Goal: Task Accomplishment & Management: Manage account settings

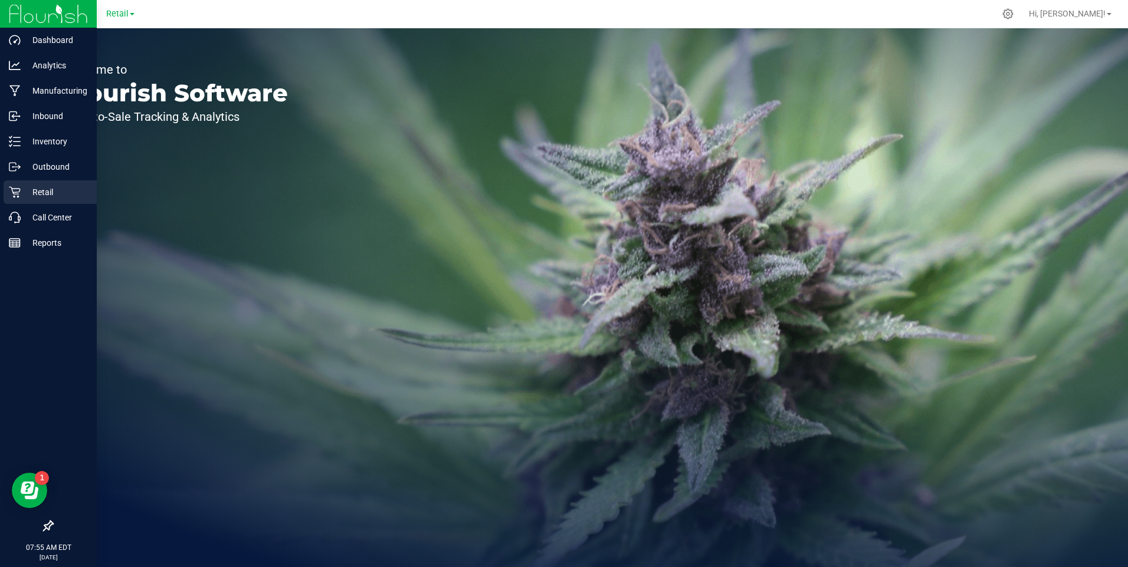
click at [47, 189] on p "Retail" at bounding box center [56, 192] width 71 height 14
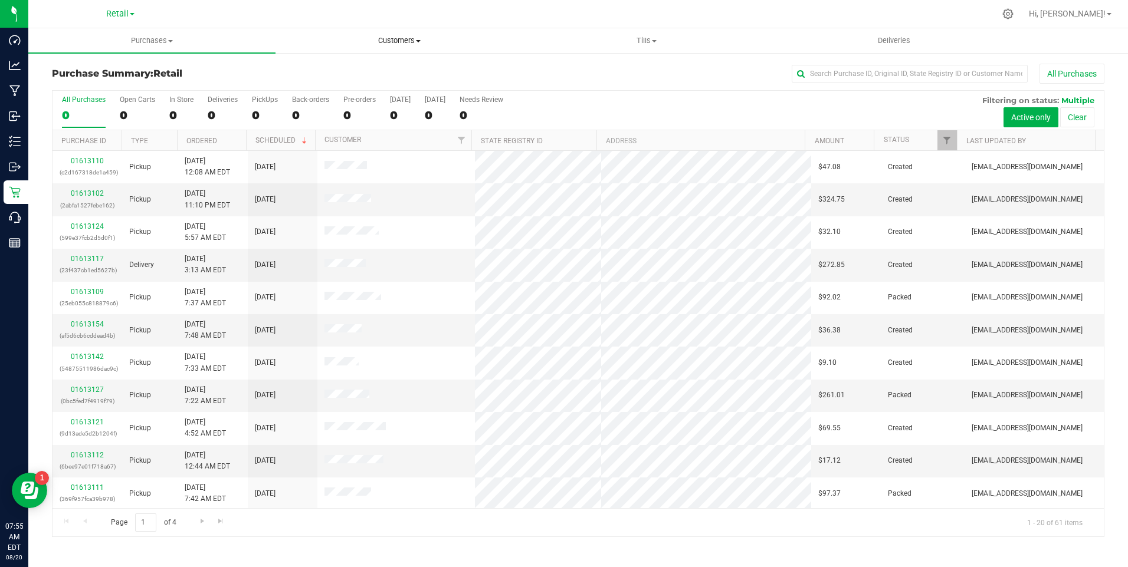
click at [396, 40] on span "Customers" at bounding box center [399, 40] width 246 height 11
click at [351, 74] on span "All customers" at bounding box center [317, 71] width 85 height 10
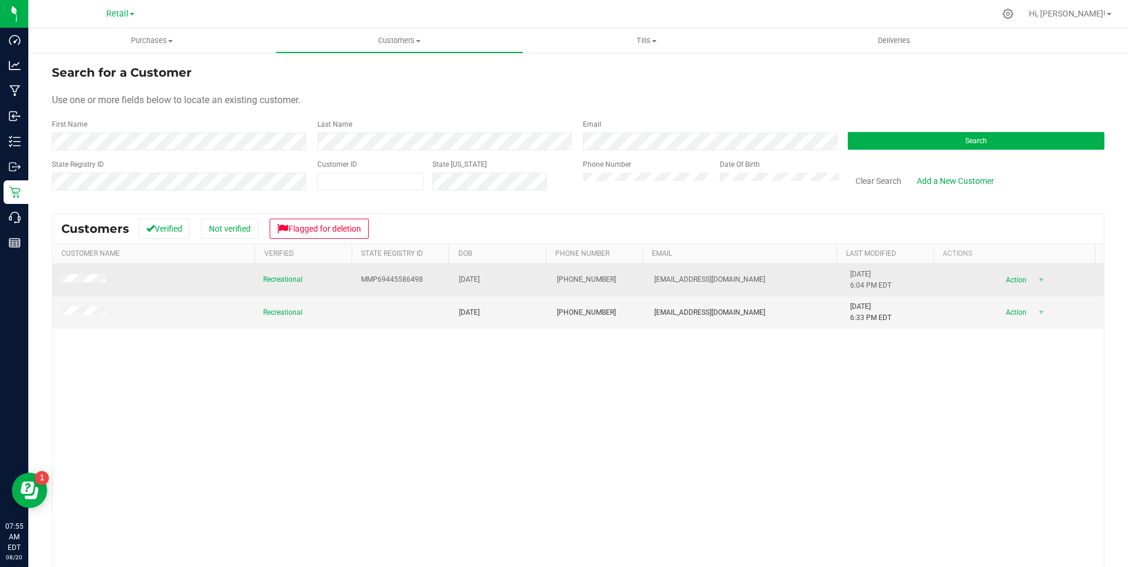
click at [452, 279] on td "[DATE]" at bounding box center [501, 280] width 98 height 32
click at [129, 280] on td at bounding box center [153, 280] width 203 height 32
click at [424, 277] on td "MMP69445586498" at bounding box center [403, 280] width 98 height 32
click at [165, 281] on td at bounding box center [153, 280] width 203 height 32
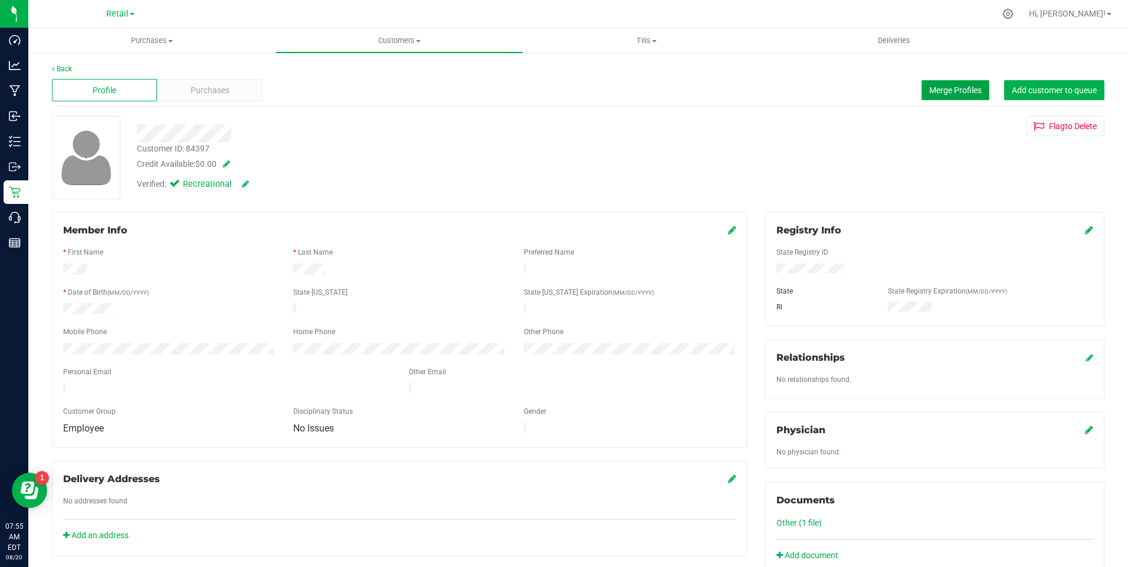
click at [942, 90] on span "Merge Profiles" at bounding box center [955, 90] width 52 height 9
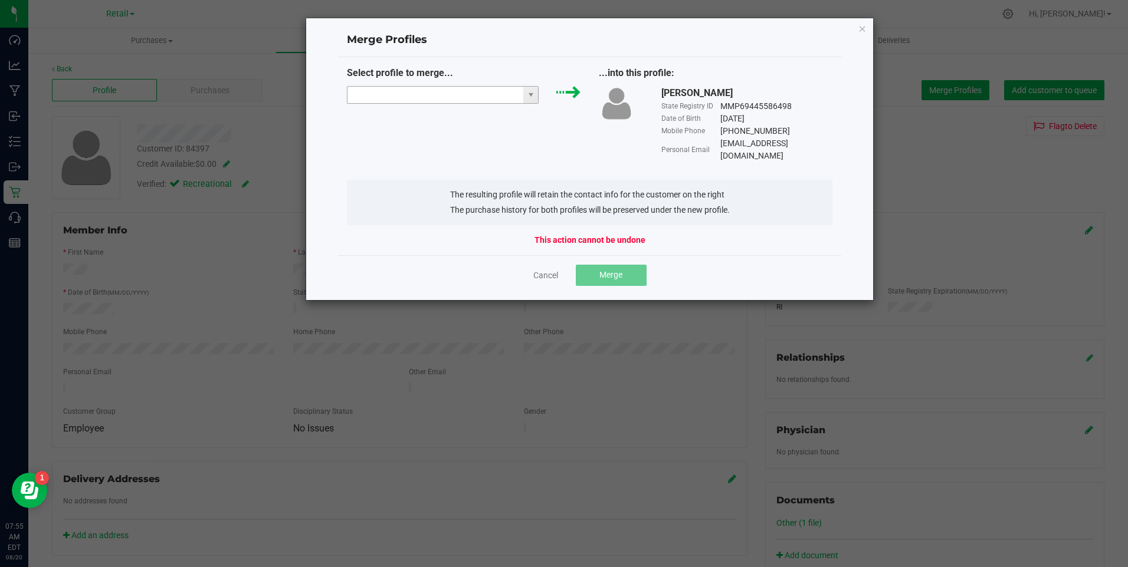
click at [454, 95] on input "NO DATA FOUND" at bounding box center [435, 95] width 176 height 17
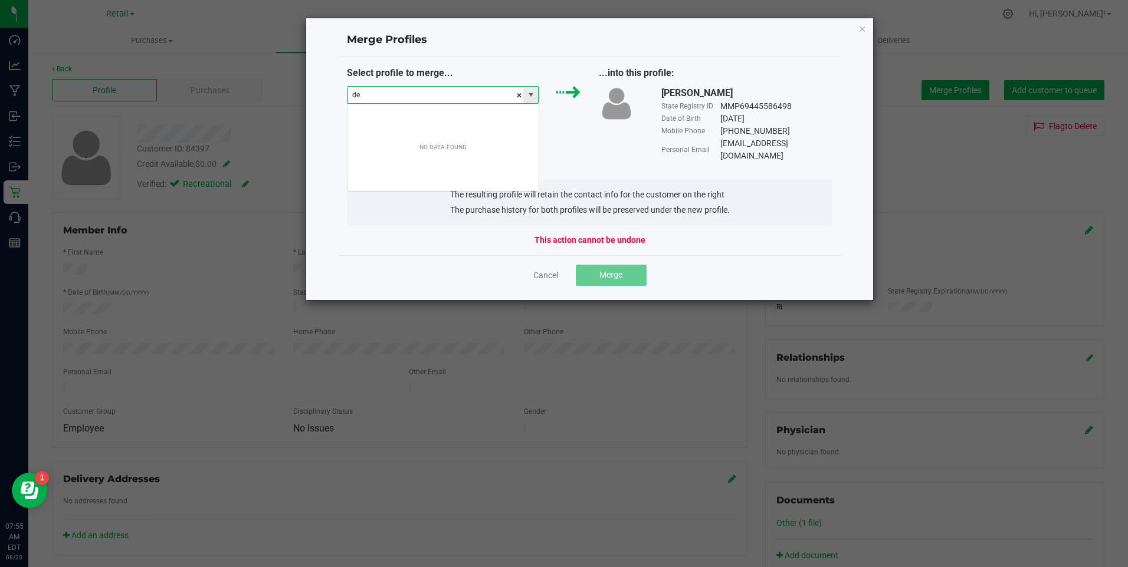
scroll to position [18, 192]
type input "[PERSON_NAME]"
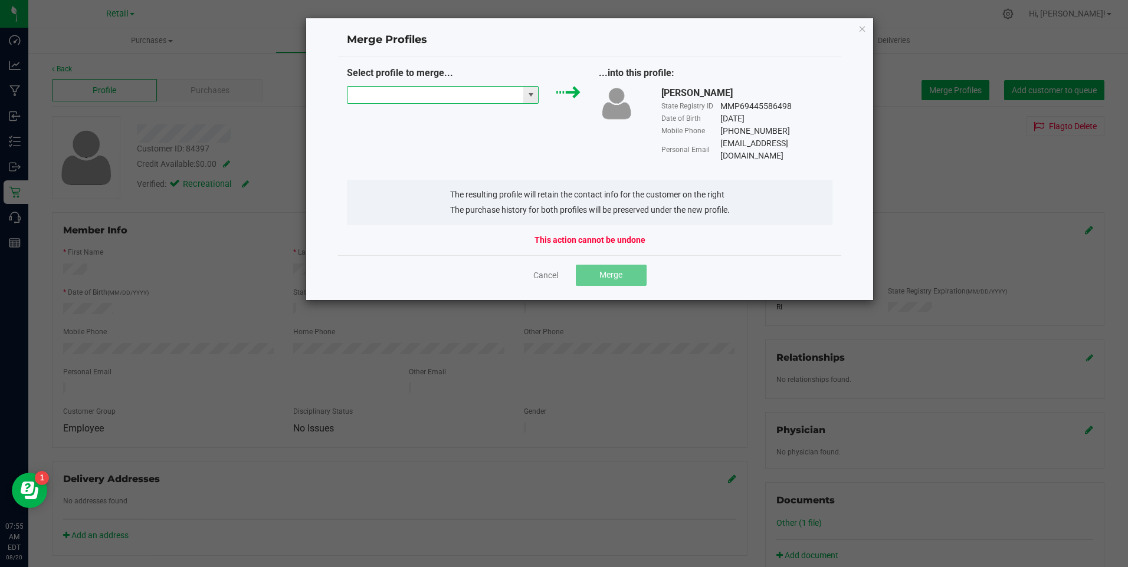
click at [412, 98] on input at bounding box center [435, 95] width 176 height 17
click at [400, 116] on li "[PERSON_NAME]" at bounding box center [442, 116] width 191 height 20
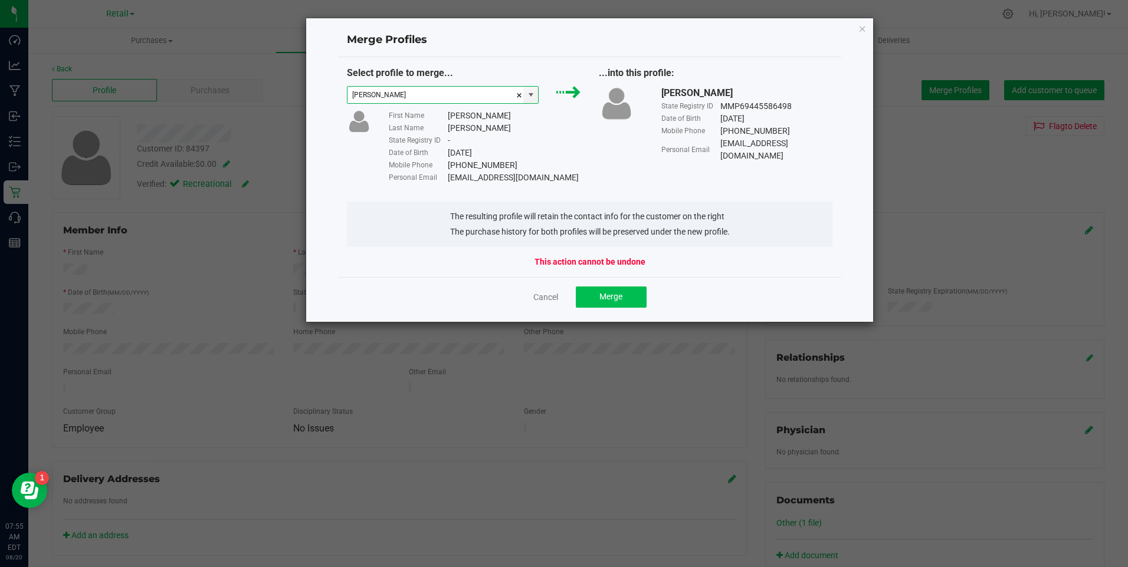
type input "[PERSON_NAME]"
click at [610, 295] on span "Merge" at bounding box center [610, 296] width 23 height 9
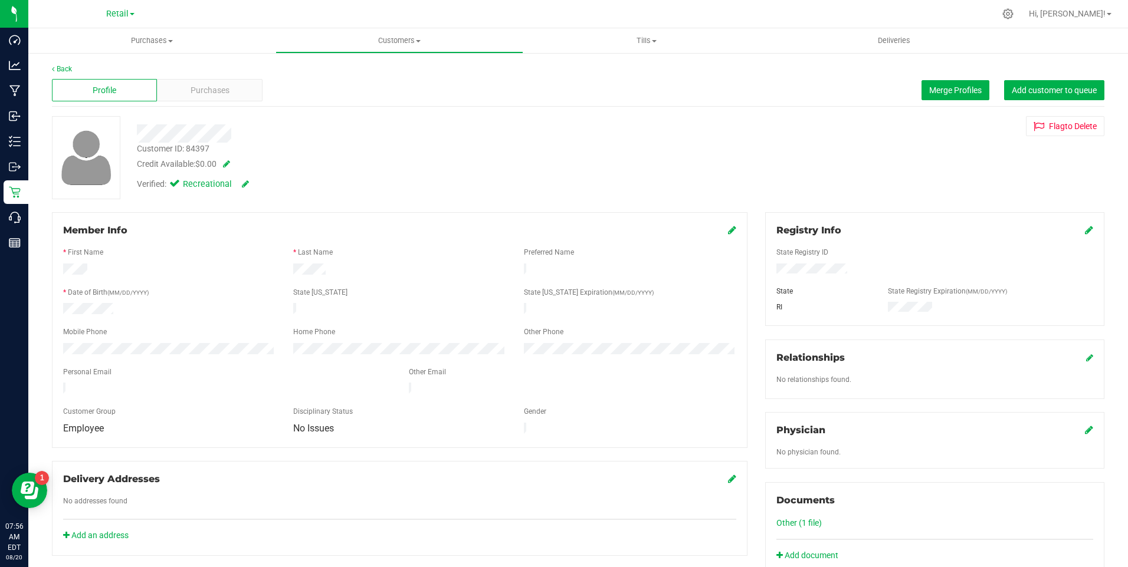
click at [451, 101] on div "Profile Purchases Merge Profiles Add customer to queue" at bounding box center [578, 90] width 1052 height 32
